Goal: Transaction & Acquisition: Purchase product/service

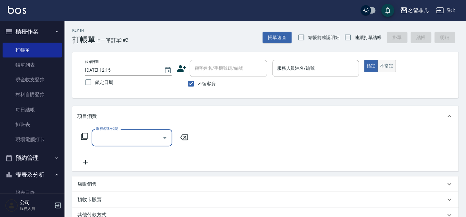
click at [391, 68] on button "不指定" at bounding box center [387, 66] width 18 height 13
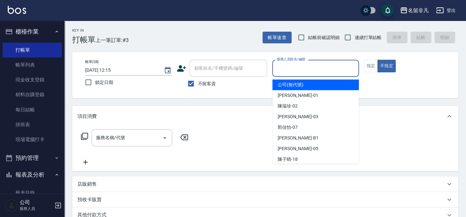
click at [322, 68] on input "服務人員姓名/編號" at bounding box center [315, 68] width 81 height 11
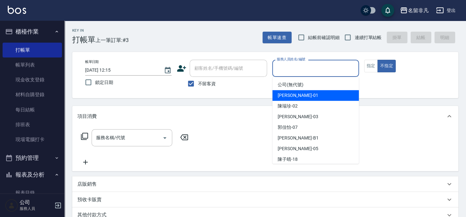
click at [295, 98] on span "[PERSON_NAME] -01" at bounding box center [298, 95] width 41 height 7
type input "[PERSON_NAME]-01"
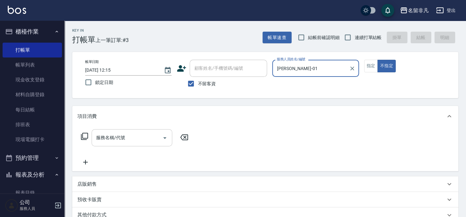
click at [125, 141] on input "服務名稱/代號" at bounding box center [127, 137] width 65 height 11
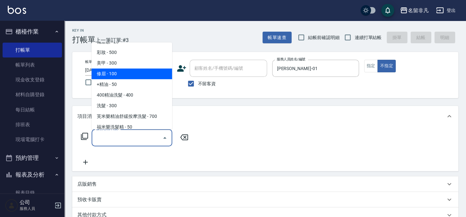
scroll to position [29, 0]
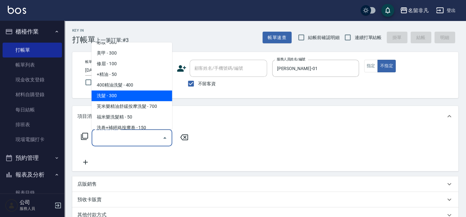
click at [124, 99] on span "洗髮 - 300" at bounding box center [132, 95] width 81 height 11
type input "洗髮(104)"
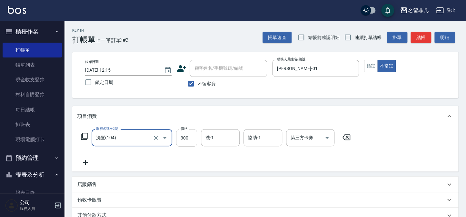
click at [215, 138] on input "洗-1" at bounding box center [220, 137] width 33 height 11
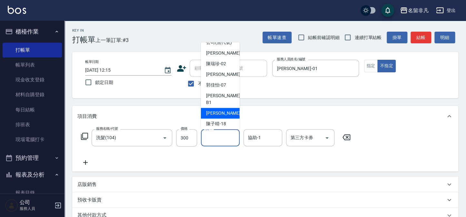
scroll to position [10, 0]
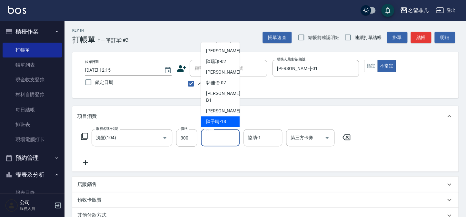
click at [221, 119] on span "[PERSON_NAME]-18" at bounding box center [216, 121] width 20 height 7
type input "陳子晴-18"
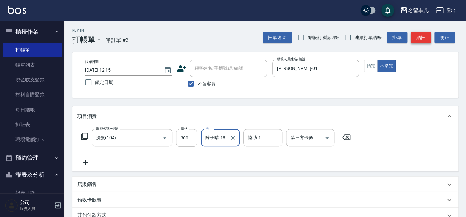
click at [413, 37] on button "結帳" at bounding box center [421, 38] width 21 height 12
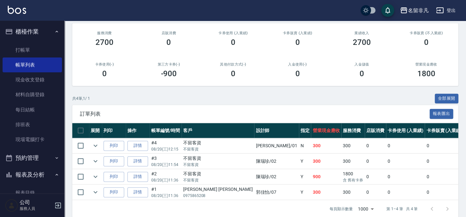
scroll to position [88, 0]
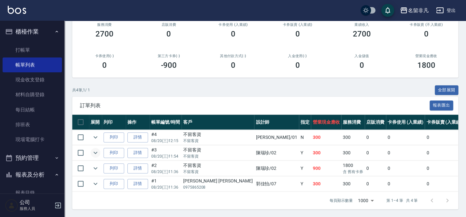
click at [97, 151] on icon "expand row" at bounding box center [96, 153] width 8 height 8
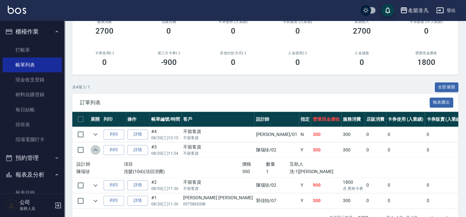
click at [98, 151] on icon "expand row" at bounding box center [96, 150] width 8 height 8
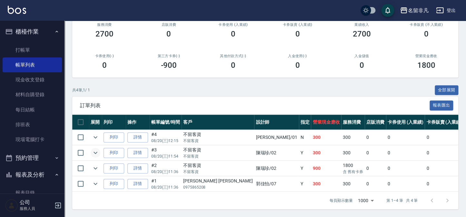
click at [90, 164] on td at bounding box center [95, 168] width 13 height 15
click at [95, 164] on icon "expand row" at bounding box center [96, 168] width 8 height 8
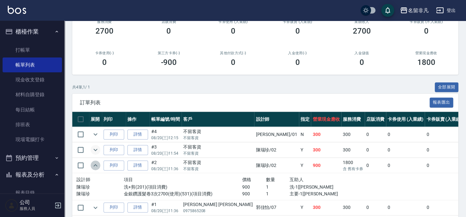
click at [95, 164] on icon "expand row" at bounding box center [96, 165] width 8 height 8
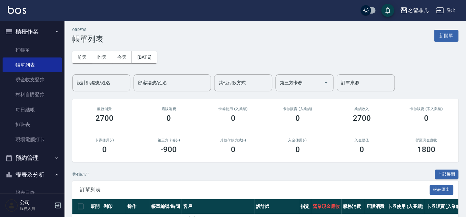
scroll to position [0, 0]
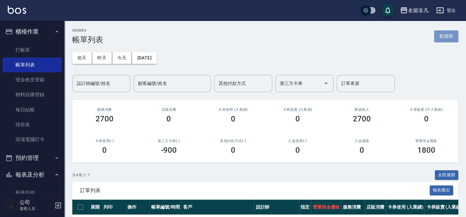
drag, startPoint x: 445, startPoint y: 38, endPoint x: 442, endPoint y: 39, distance: 3.7
click at [445, 38] on button "新開單" at bounding box center [446, 36] width 24 height 12
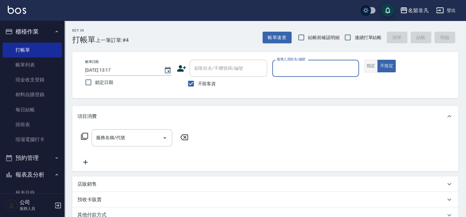
click at [368, 66] on button "指定" at bounding box center [371, 66] width 14 height 13
click at [334, 71] on input "服務人員姓名/編號" at bounding box center [315, 68] width 81 height 11
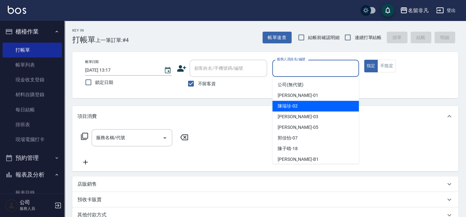
click at [306, 105] on div "陳瑞珍 -02" at bounding box center [316, 106] width 87 height 11
type input "陳瑞珍-02"
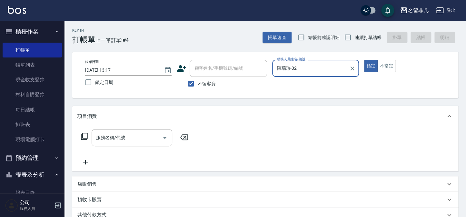
click at [83, 135] on icon at bounding box center [85, 136] width 8 height 8
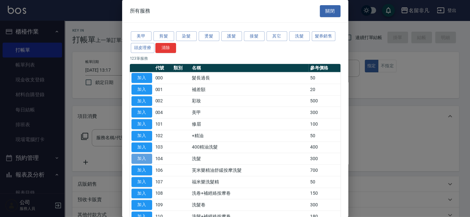
click at [138, 155] on button "加入" at bounding box center [141, 159] width 21 height 10
type input "洗髮(104)"
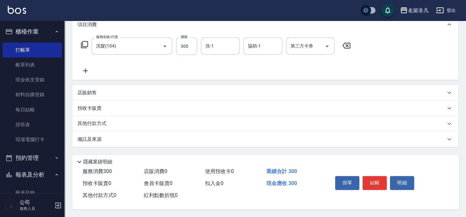
scroll to position [64, 0]
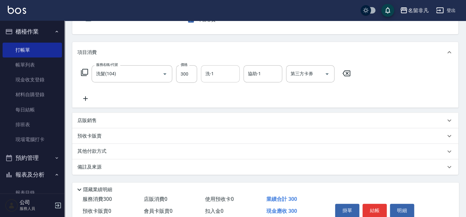
click at [224, 77] on input "洗-1" at bounding box center [220, 73] width 33 height 11
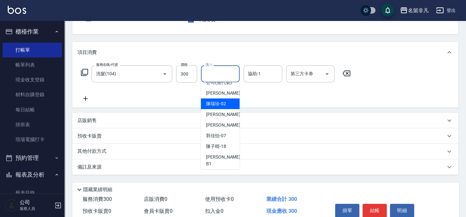
scroll to position [10, 0]
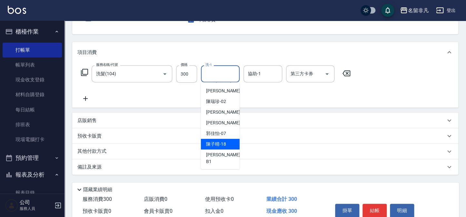
click at [224, 148] on span "[PERSON_NAME]-18" at bounding box center [216, 144] width 20 height 7
type input "陳子晴-18"
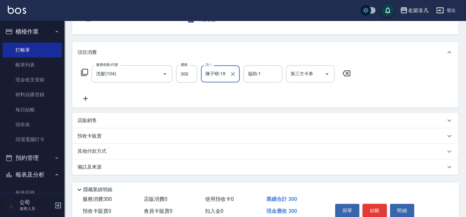
click at [370, 210] on button "結帳" at bounding box center [375, 211] width 24 height 14
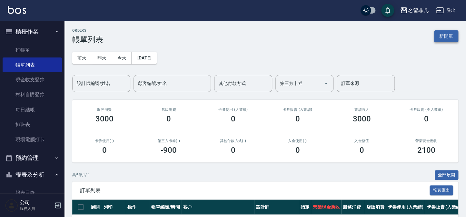
click at [453, 36] on button "新開單" at bounding box center [446, 36] width 24 height 12
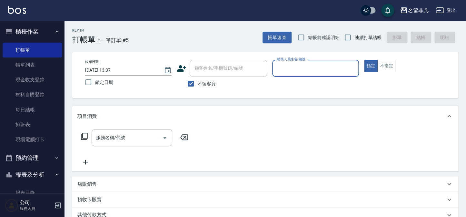
click at [291, 75] on div "服務人員姓名/編號" at bounding box center [315, 68] width 87 height 17
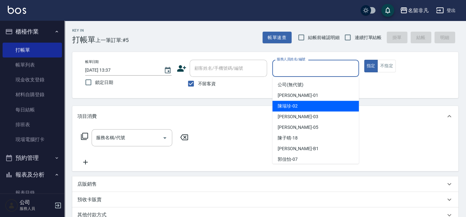
drag, startPoint x: 292, startPoint y: 106, endPoint x: 203, endPoint y: 113, distance: 89.0
click at [291, 107] on span "陳瑞珍 -02" at bounding box center [288, 106] width 20 height 7
type input "陳瑞珍-02"
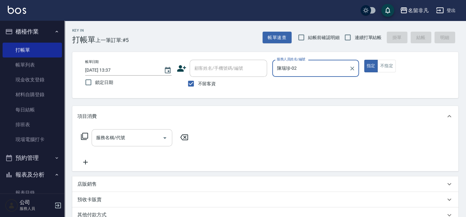
click at [120, 138] on div "服務名稱/代號 服務名稱/代號" at bounding box center [132, 137] width 81 height 17
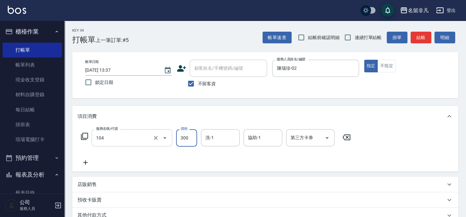
type input "洗髮(104)"
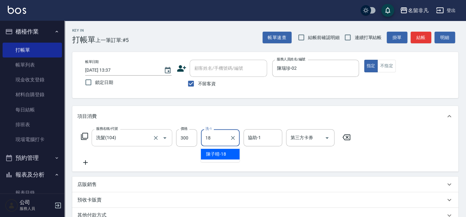
type input "陳子晴-18"
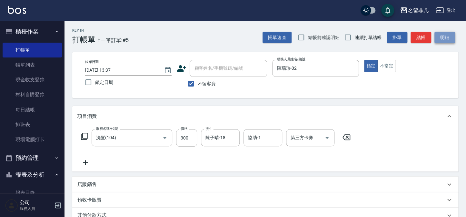
click at [435, 35] on button "明細" at bounding box center [445, 38] width 21 height 12
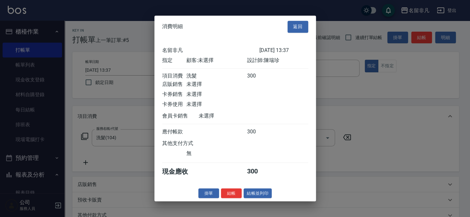
click at [299, 22] on button "返回" at bounding box center [297, 27] width 21 height 12
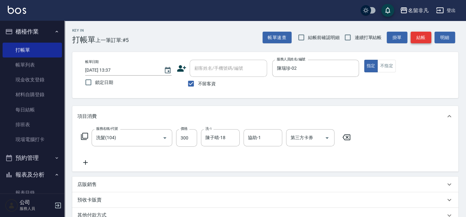
click at [418, 34] on button "結帳" at bounding box center [421, 38] width 21 height 12
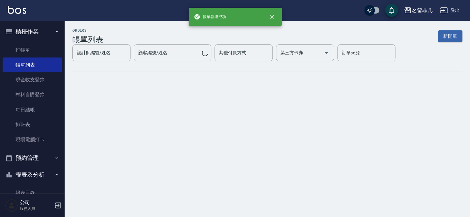
click at [31, 26] on button "櫃檯作業" at bounding box center [32, 31] width 59 height 17
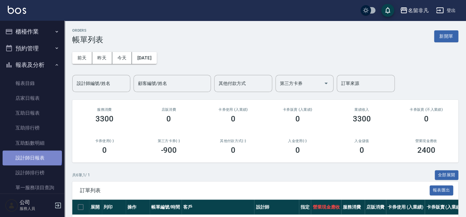
click at [32, 157] on link "設計師日報表" at bounding box center [32, 157] width 59 height 15
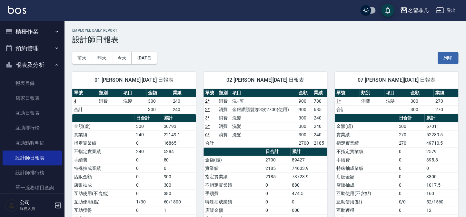
click at [24, 66] on button "報表及分析" at bounding box center [32, 64] width 59 height 17
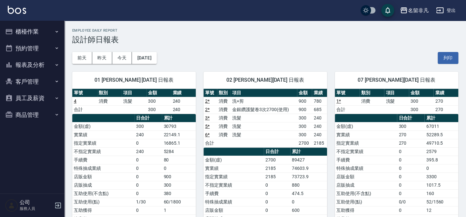
click at [28, 29] on button "櫃檯作業" at bounding box center [32, 31] width 59 height 17
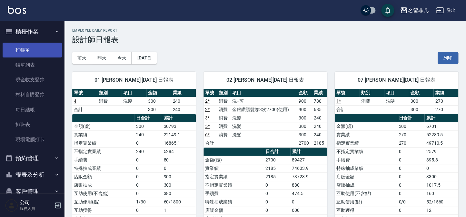
click at [30, 46] on link "打帳單" at bounding box center [32, 50] width 59 height 15
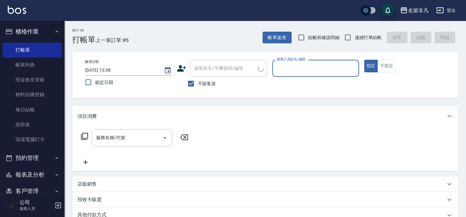
click at [32, 34] on button "櫃檯作業" at bounding box center [32, 31] width 59 height 17
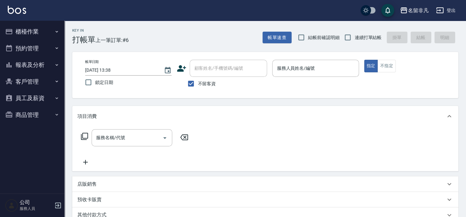
click at [42, 32] on button "櫃檯作業" at bounding box center [32, 31] width 59 height 17
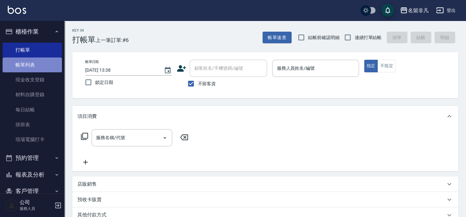
click at [37, 60] on link "帳單列表" at bounding box center [32, 64] width 59 height 15
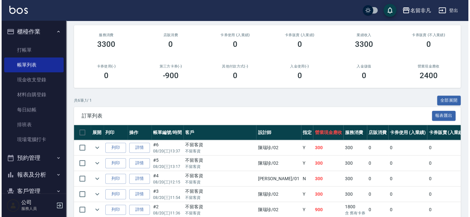
scroll to position [88, 0]
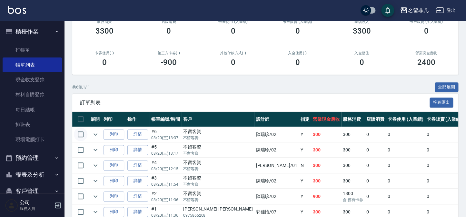
click at [79, 133] on input "checkbox" at bounding box center [81, 134] width 14 height 14
checkbox input "true"
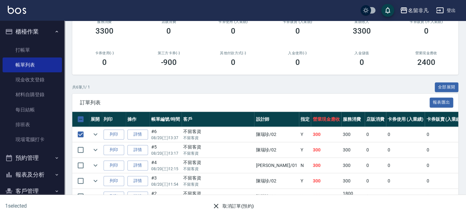
click at [213, 206] on icon "button" at bounding box center [216, 206] width 8 height 8
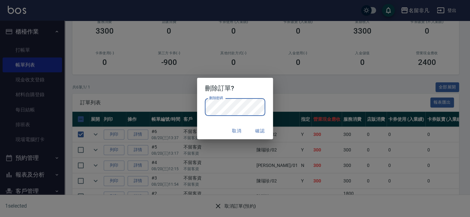
click at [214, 124] on div "取消 確認" at bounding box center [235, 130] width 76 height 17
click at [263, 130] on button "確認" at bounding box center [260, 131] width 21 height 12
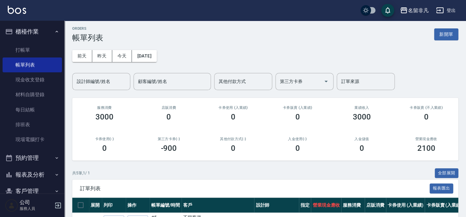
scroll to position [0, 0]
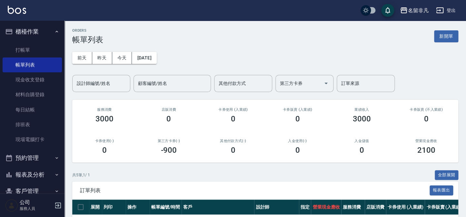
click at [444, 44] on div "[DATE] [DATE] [DATE] [DATE] 設計師編號/姓名 設計師編號/姓名 顧客編號/姓名 顧客編號/姓名 其他付款方式 其他付款方式 第三方…" at bounding box center [265, 68] width 386 height 48
click at [446, 41] on button "新開單" at bounding box center [446, 36] width 24 height 12
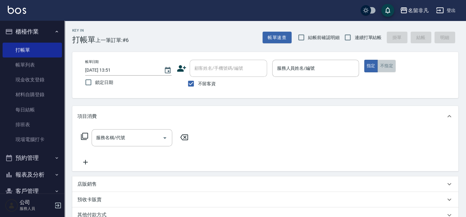
click at [384, 70] on button "不指定" at bounding box center [387, 66] width 18 height 13
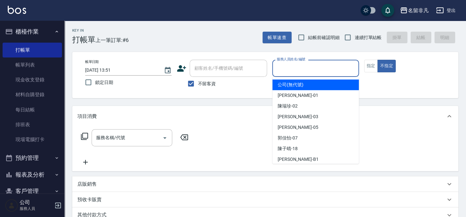
click at [336, 71] on input "服務人員姓名/編號" at bounding box center [315, 68] width 81 height 11
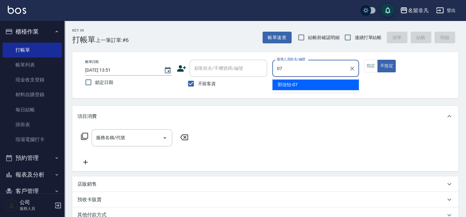
type input "[PERSON_NAME]-07"
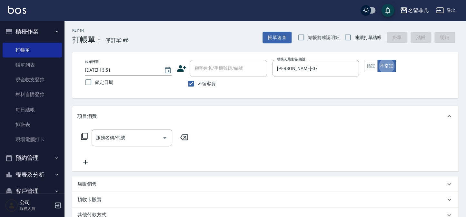
type button "false"
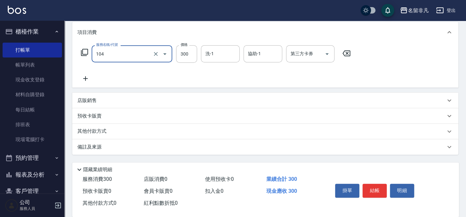
scroll to position [93, 0]
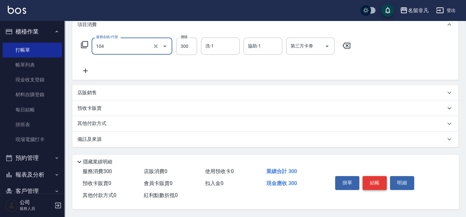
type input "洗髮(104)"
click at [367, 186] on button "結帳" at bounding box center [375, 183] width 24 height 14
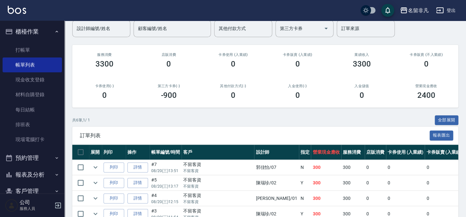
scroll to position [58, 0]
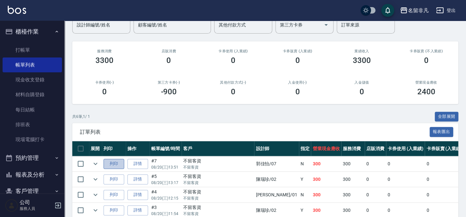
click at [116, 159] on button "列印" at bounding box center [114, 164] width 21 height 10
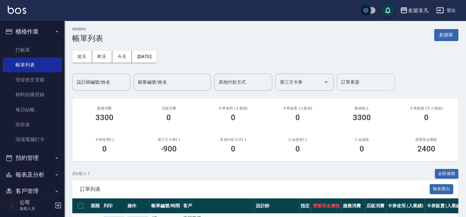
scroll to position [0, 0]
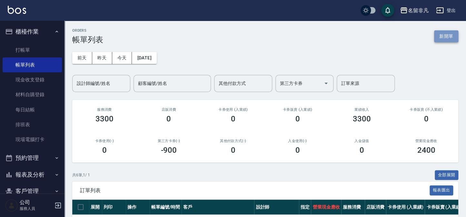
click at [436, 39] on button "新開單" at bounding box center [446, 36] width 24 height 12
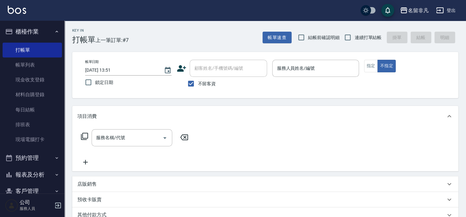
drag, startPoint x: 212, startPoint y: 85, endPoint x: 217, endPoint y: 74, distance: 12.3
click at [214, 82] on span "不留客資" at bounding box center [207, 83] width 18 height 7
click at [217, 74] on div "顧客姓名/手機號碼/編號" at bounding box center [228, 68] width 77 height 17
click at [195, 84] on input "不留客資" at bounding box center [191, 84] width 14 height 14
checkbox input "false"
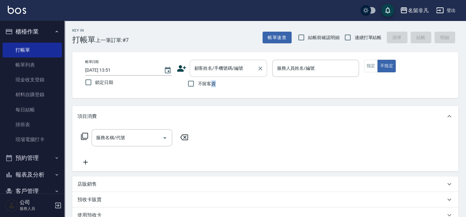
click at [204, 74] on div "顧客姓名/手機號碼/編號" at bounding box center [228, 68] width 77 height 17
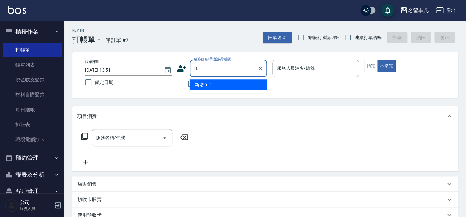
type input "u"
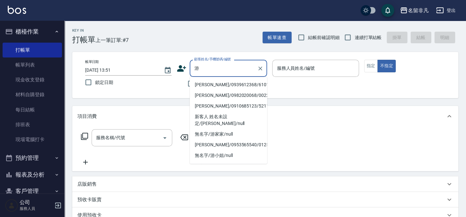
click at [245, 85] on li "[PERSON_NAME]/0939612368/610105" at bounding box center [228, 84] width 77 height 11
type input "[PERSON_NAME]/0939612368/610105"
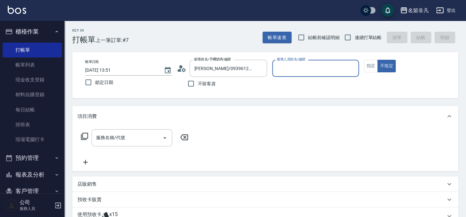
click at [373, 73] on div "帳單日期 [DATE] 13:51 鎖定日期 顧客姓名/手機號碼/編號 [PERSON_NAME]/0939612368/610105 顧客姓名/手機號碼/編…" at bounding box center [265, 75] width 371 height 31
click at [373, 69] on button "指定" at bounding box center [371, 66] width 14 height 13
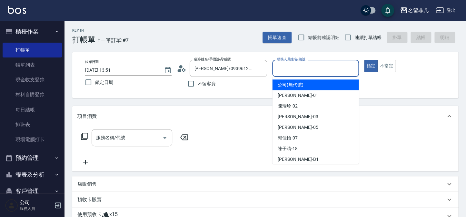
click at [326, 72] on input "服務人員姓名/編號" at bounding box center [315, 68] width 81 height 11
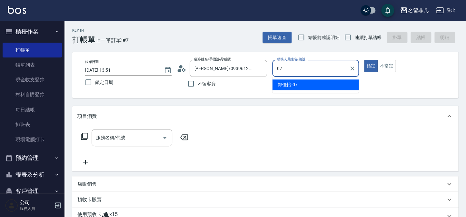
type input "07"
type button "true"
type input "[PERSON_NAME]-07"
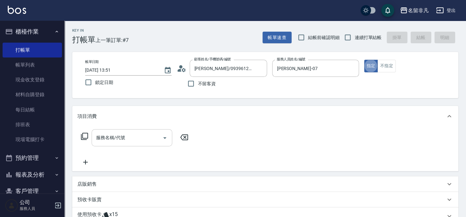
click at [142, 141] on input "服務名稱/代號" at bounding box center [127, 137] width 65 height 11
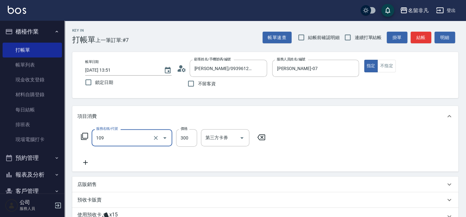
type input "洗髮卷(109)"
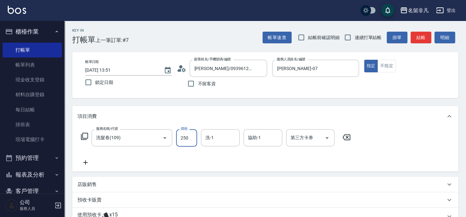
type input "250"
click at [81, 163] on icon at bounding box center [85, 162] width 16 height 8
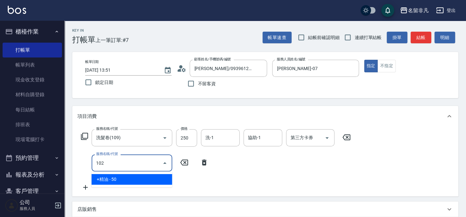
type input "+精油(102)"
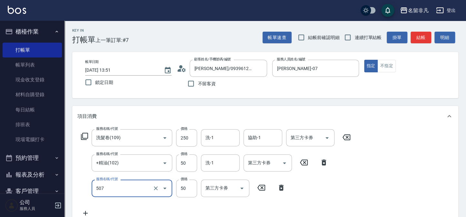
type input "瞬間護髮(507)"
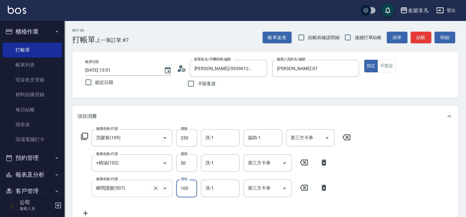
scroll to position [58, 0]
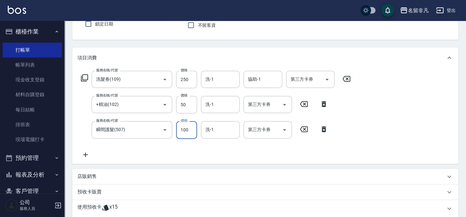
type input "100"
click at [85, 154] on icon at bounding box center [85, 154] width 5 height 5
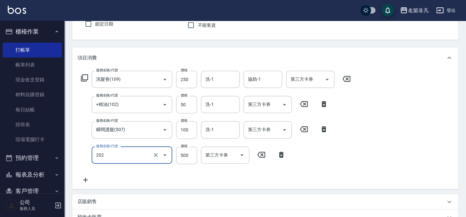
type input "剪髮(202)"
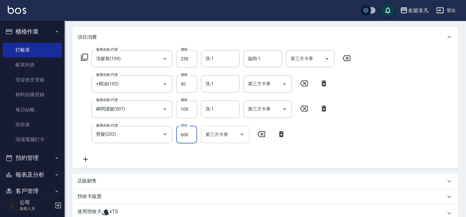
scroll to position [69, 0]
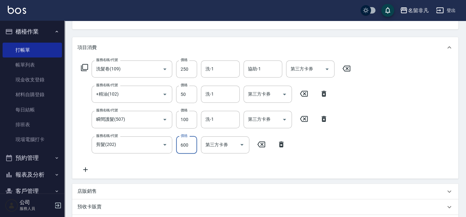
type input "600"
click at [299, 71] on div "第三方卡券 第三方卡券" at bounding box center [310, 68] width 48 height 17
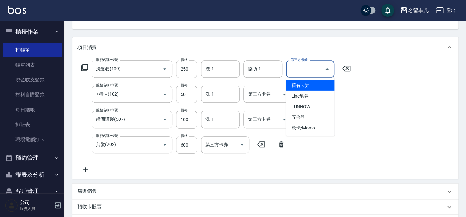
click at [303, 83] on span "舊有卡券" at bounding box center [310, 85] width 48 height 11
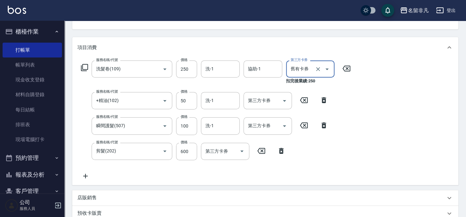
type input "舊有卡券"
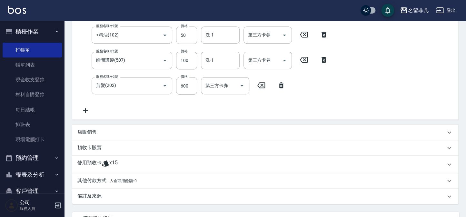
scroll to position [193, 0]
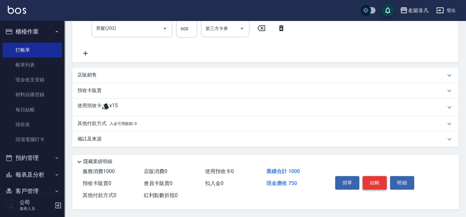
drag, startPoint x: 387, startPoint y: 180, endPoint x: 382, endPoint y: 181, distance: 5.3
click at [387, 181] on div "掛單 結帳 明細" at bounding box center [375, 183] width 84 height 20
click at [382, 181] on button "結帳" at bounding box center [375, 183] width 24 height 14
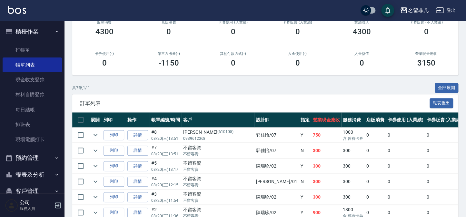
scroll to position [88, 0]
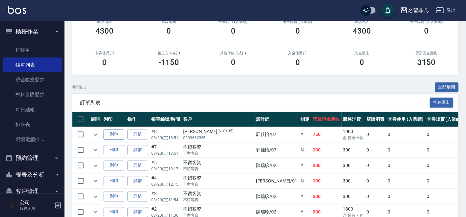
click at [110, 135] on button "列印" at bounding box center [114, 134] width 21 height 10
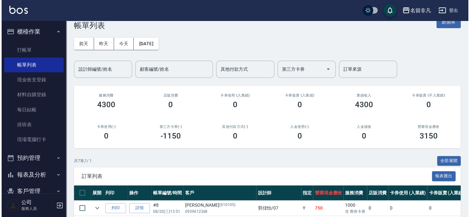
scroll to position [0, 0]
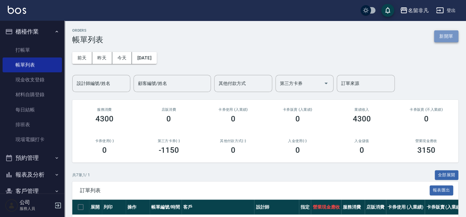
click at [441, 34] on button "新開單" at bounding box center [446, 36] width 24 height 12
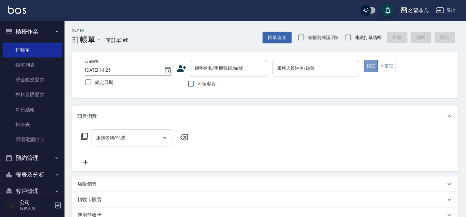
drag, startPoint x: 371, startPoint y: 67, endPoint x: 352, endPoint y: 74, distance: 19.8
click at [371, 67] on button "指定" at bounding box center [371, 66] width 14 height 13
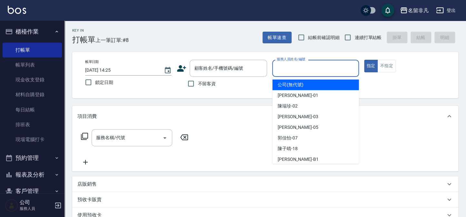
drag, startPoint x: 330, startPoint y: 70, endPoint x: 334, endPoint y: 78, distance: 8.8
click at [334, 78] on body "名留非凡 登出 櫃檯作業 打帳單 帳單列表 現金收支登錄 材料自購登錄 每日結帳 排班表 現場電腦打卡 預約管理 預約管理 單日預約紀錄 單週預約紀錄 報表及…" at bounding box center [233, 162] width 466 height 324
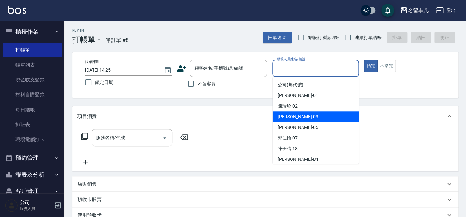
click at [308, 115] on div "[PERSON_NAME] -03" at bounding box center [316, 116] width 87 height 11
type input "[PERSON_NAME]-03"
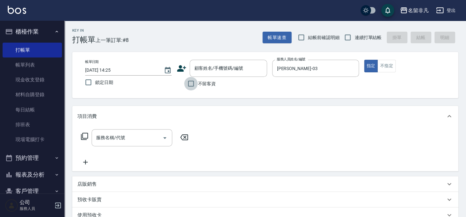
drag, startPoint x: 189, startPoint y: 83, endPoint x: 175, endPoint y: 86, distance: 15.1
click at [189, 83] on input "不留客資" at bounding box center [191, 84] width 14 height 14
checkbox input "true"
click at [86, 132] on icon at bounding box center [85, 136] width 8 height 8
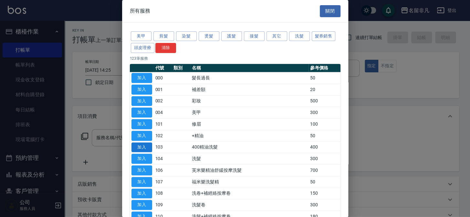
click at [144, 145] on button "加入" at bounding box center [141, 147] width 21 height 10
type input "400精油洗髮(103)"
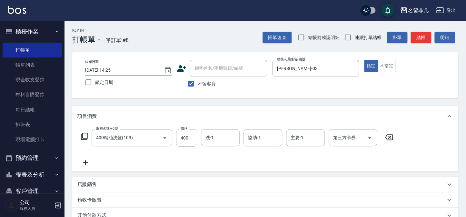
click at [87, 160] on icon at bounding box center [85, 162] width 16 height 8
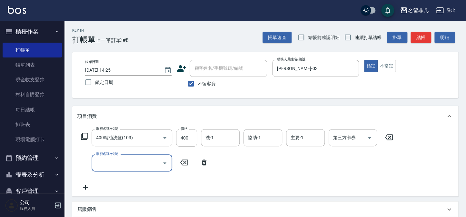
click at [85, 134] on icon at bounding box center [85, 136] width 8 height 8
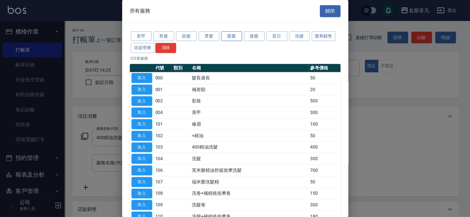
click at [230, 37] on button "護髮" at bounding box center [231, 36] width 21 height 10
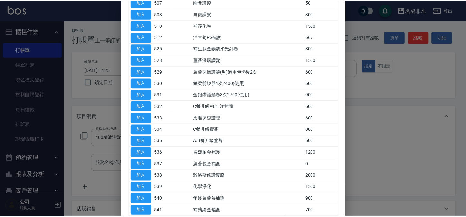
scroll to position [176, 0]
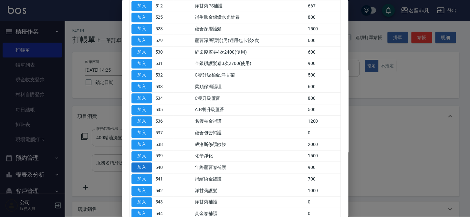
click at [145, 164] on button "加入" at bounding box center [141, 167] width 21 height 10
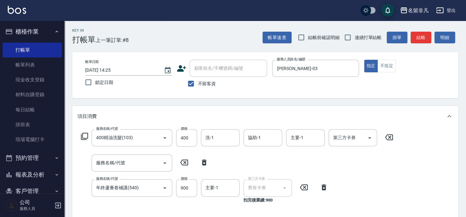
click at [202, 158] on icon at bounding box center [204, 162] width 16 height 8
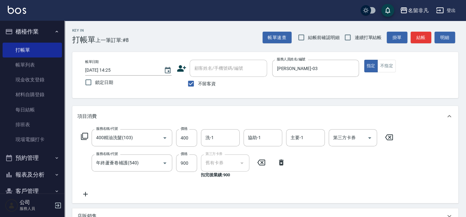
type input "年終蘆薈卷補護(540)"
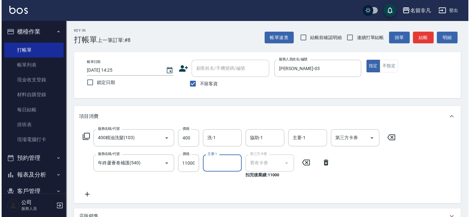
scroll to position [0, 0]
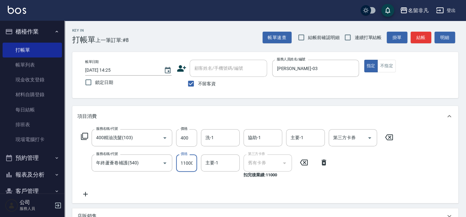
click at [183, 161] on input "11000" at bounding box center [186, 162] width 21 height 17
type input "1000"
click at [84, 195] on icon at bounding box center [85, 194] width 16 height 8
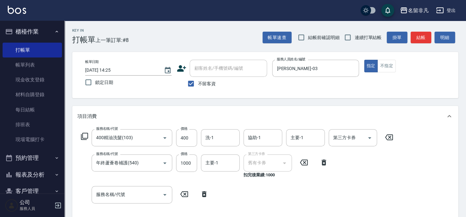
click at [86, 133] on icon at bounding box center [85, 136] width 8 height 8
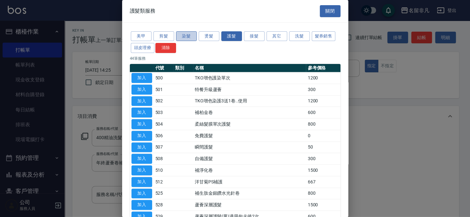
click at [192, 36] on button "染髮" at bounding box center [186, 36] width 21 height 10
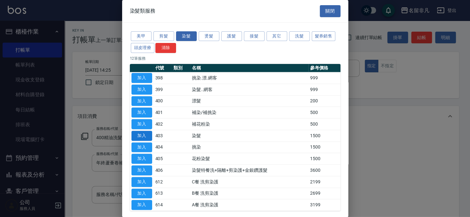
click at [142, 132] on button "加入" at bounding box center [141, 136] width 21 height 10
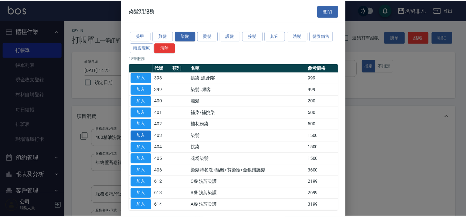
scroll to position [8, 0]
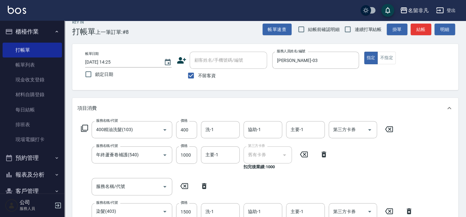
click at [204, 185] on icon at bounding box center [204, 186] width 5 height 6
type input "染髮(403)"
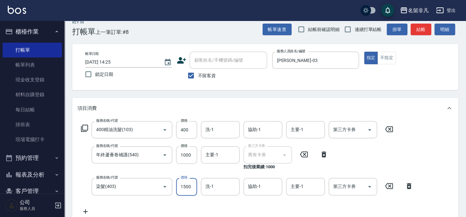
click at [186, 186] on input "1500" at bounding box center [186, 186] width 21 height 17
click at [182, 185] on input "22000" at bounding box center [186, 186] width 21 height 17
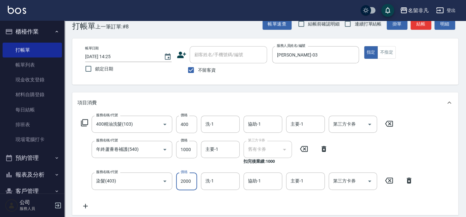
scroll to position [3, 0]
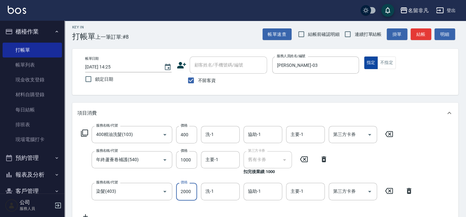
type input "2000"
click at [374, 60] on button "指定" at bounding box center [371, 62] width 14 height 13
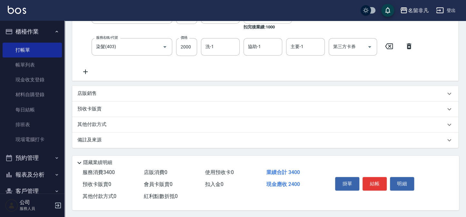
scroll to position [150, 0]
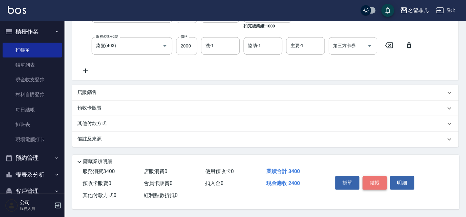
click at [374, 178] on button "結帳" at bounding box center [375, 183] width 24 height 14
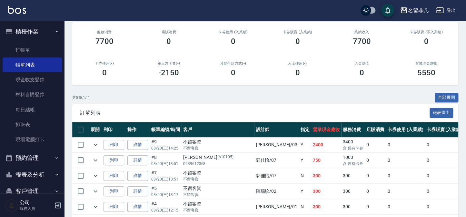
scroll to position [88, 0]
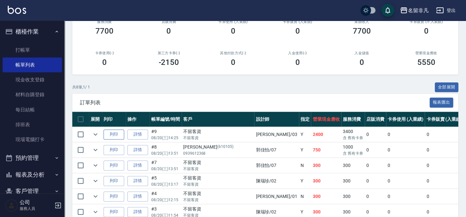
click at [113, 133] on button "列印" at bounding box center [114, 134] width 21 height 10
